Goal: Book appointment/travel/reservation

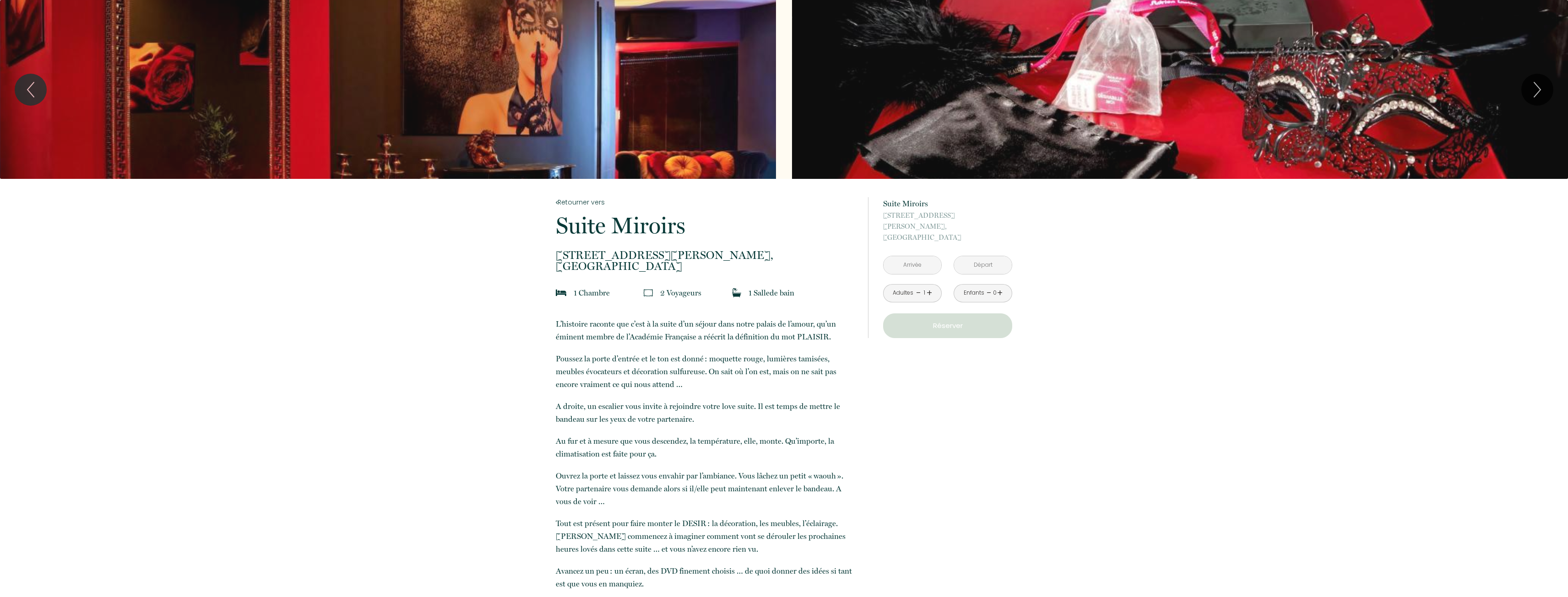
click at [930, 286] on link "+" at bounding box center [929, 293] width 6 height 14
click at [916, 256] on input "text" at bounding box center [912, 265] width 58 height 18
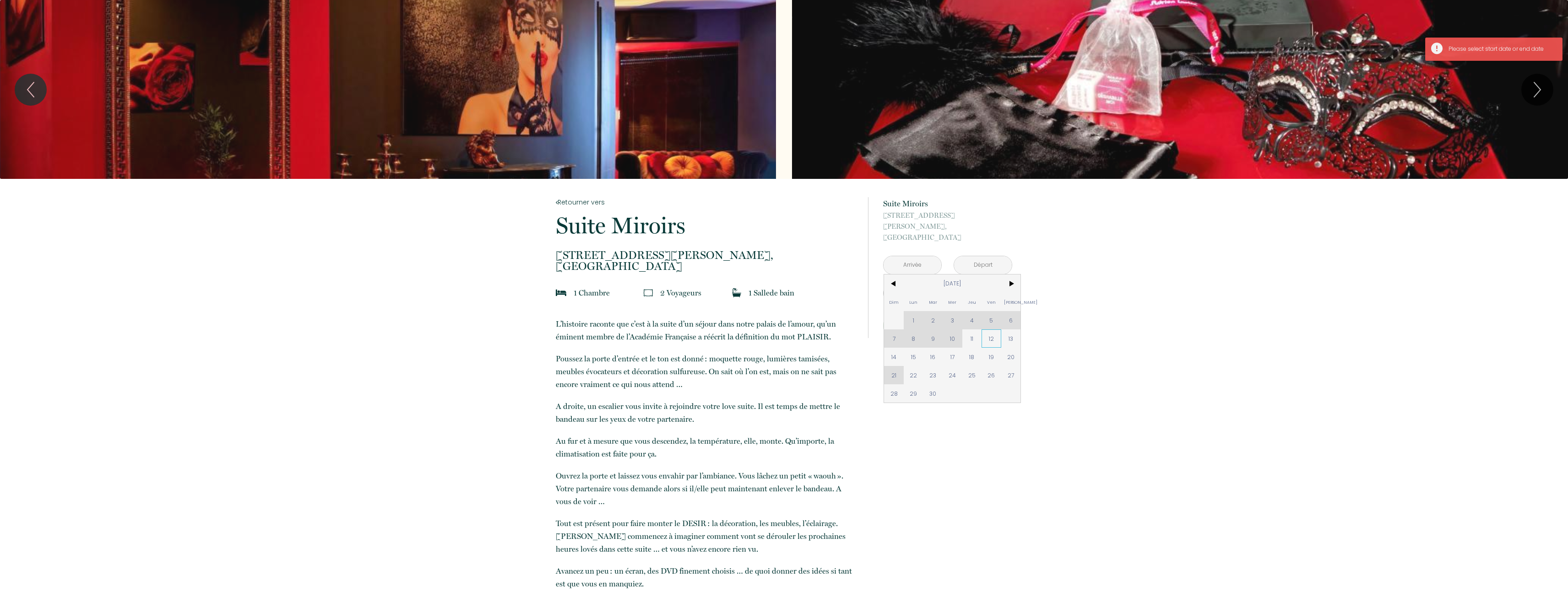
click at [991, 332] on span "12" at bounding box center [992, 338] width 20 height 18
type input "[DATE]"
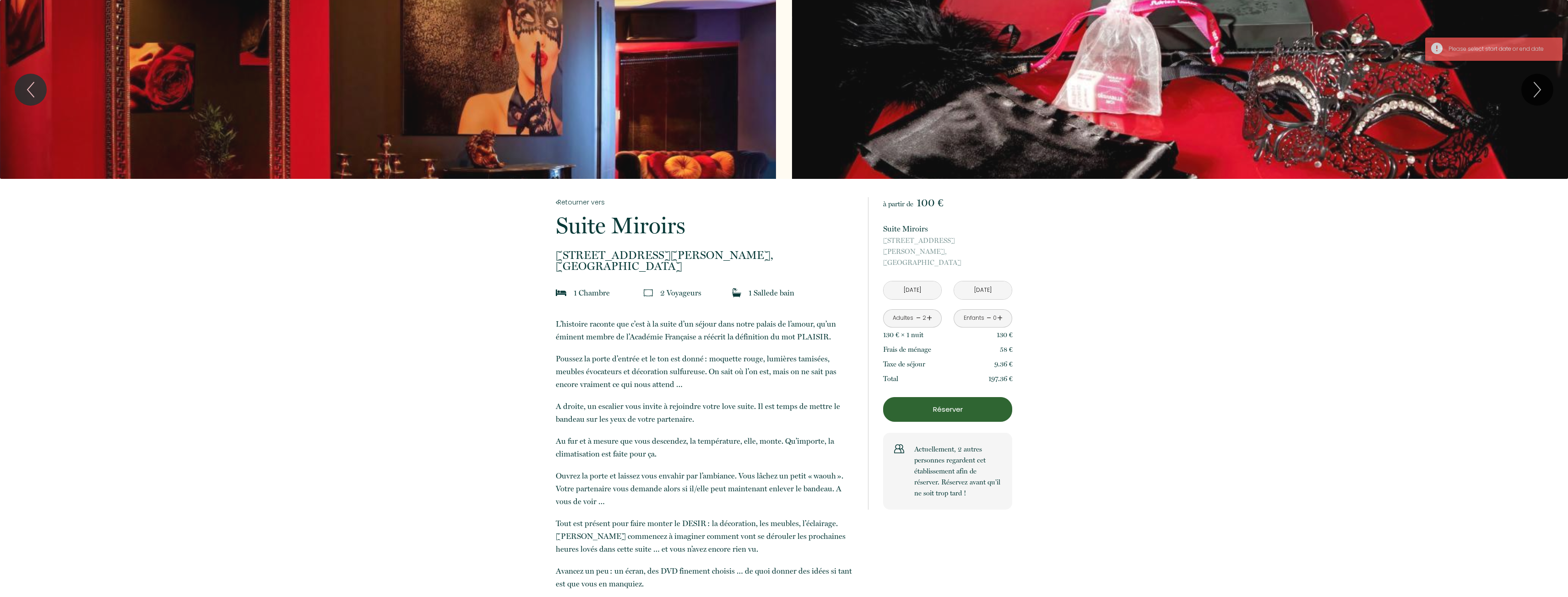
click at [922, 282] on input "[DATE]" at bounding box center [912, 290] width 58 height 18
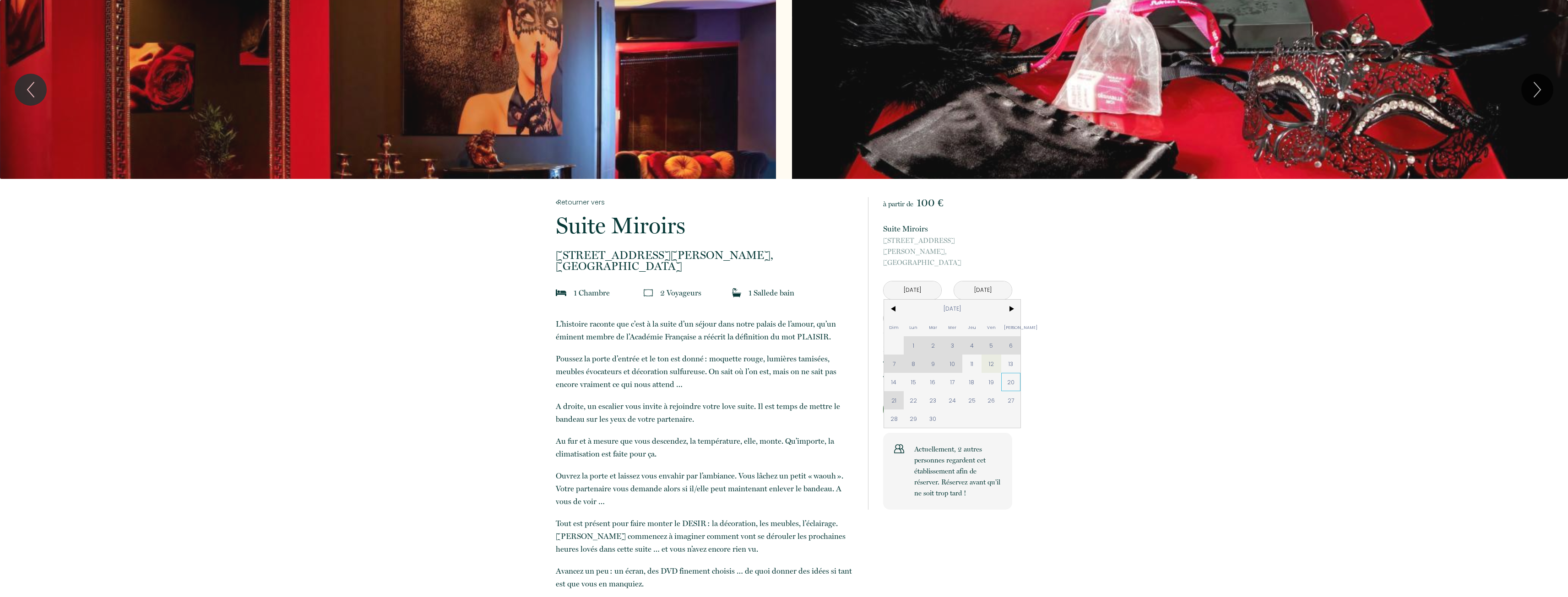
click at [1009, 375] on span "20" at bounding box center [1011, 382] width 20 height 18
type input "[DATE]"
click at [989, 282] on input "[DATE]" at bounding box center [983, 290] width 58 height 18
